Goal: Use online tool/utility: Utilize a website feature to perform a specific function

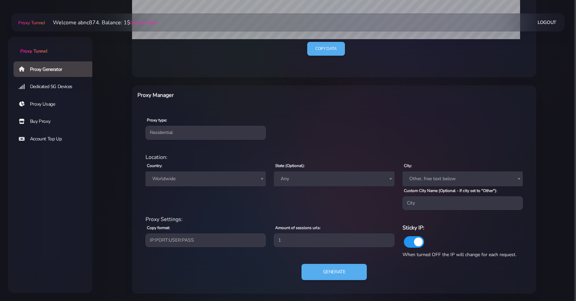
scroll to position [196, 0]
click at [185, 181] on span "Worldwide" at bounding box center [206, 178] width 112 height 9
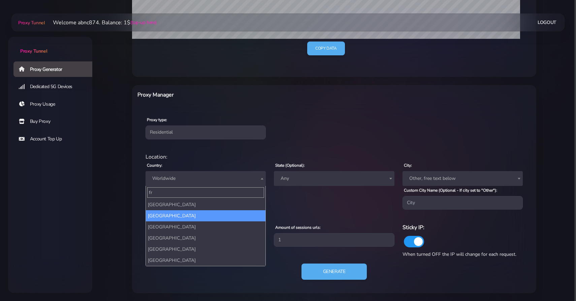
type input "fr"
select select "FR"
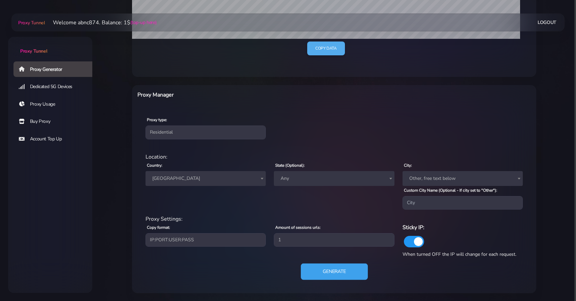
click at [325, 272] on button "Generate" at bounding box center [334, 271] width 67 height 17
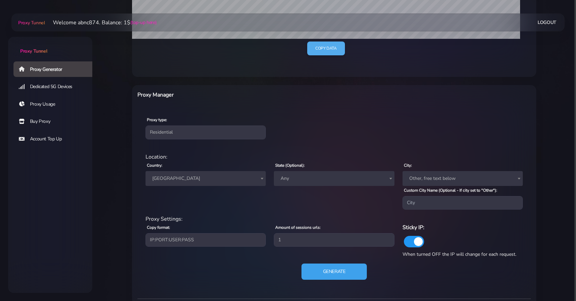
scroll to position [288, 0]
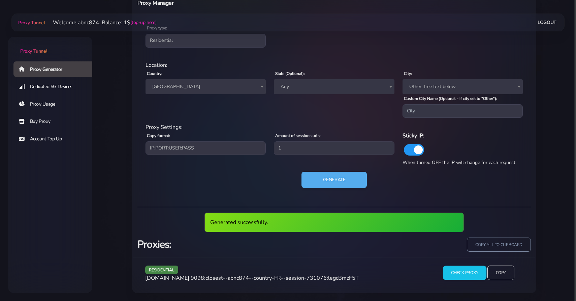
click at [457, 269] on input "Check Proxy" at bounding box center [464, 272] width 43 height 14
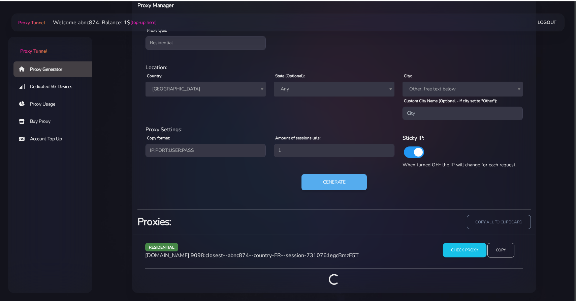
scroll to position [320, 0]
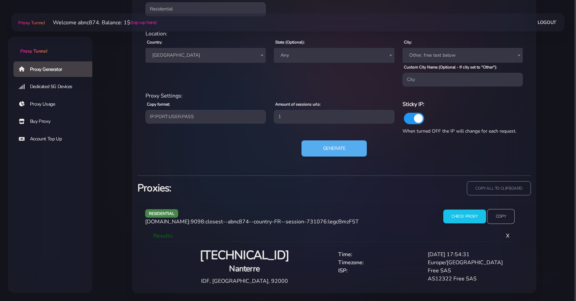
click at [500, 216] on input "Copy" at bounding box center [501, 216] width 28 height 15
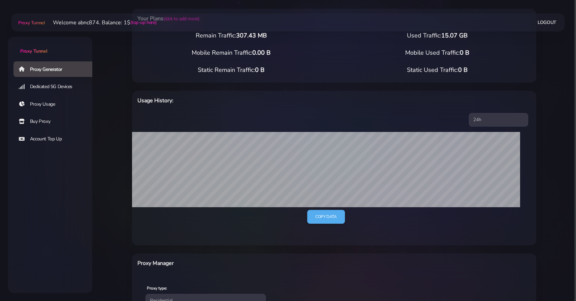
scroll to position [0, 0]
